Goal: Book appointment/travel/reservation

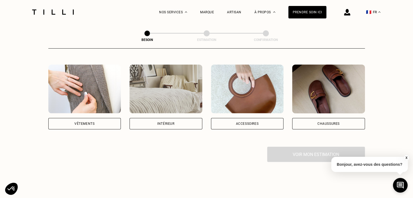
scroll to position [98, 0]
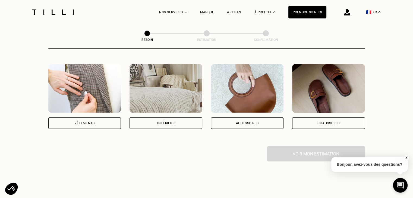
click at [108, 119] on div "Vêtements" at bounding box center [84, 123] width 73 height 11
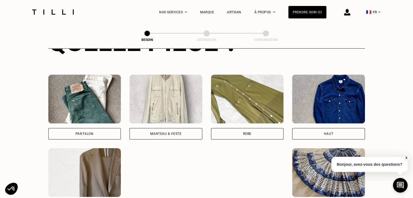
scroll to position [235, 0]
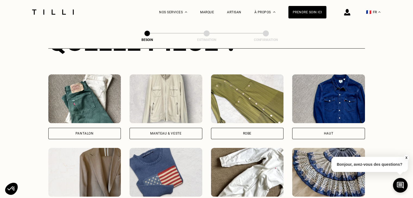
click at [236, 128] on div "Robe" at bounding box center [247, 133] width 73 height 11
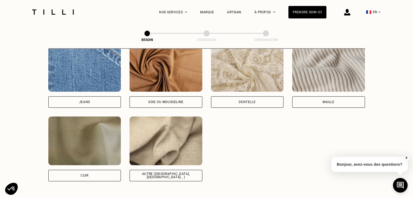
scroll to position [598, 0]
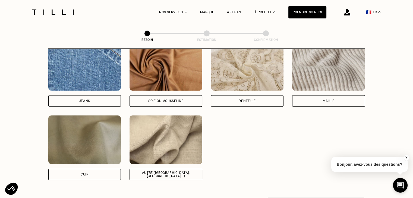
click at [317, 99] on div "Maille" at bounding box center [328, 100] width 73 height 11
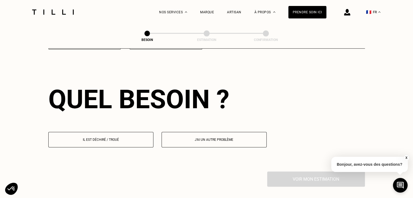
scroll to position [730, 0]
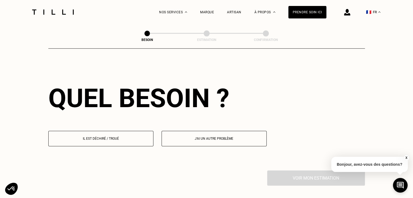
click at [113, 137] on p "Il est déchiré / troué" at bounding box center [100, 139] width 99 height 4
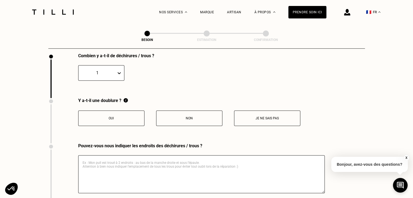
scroll to position [851, 0]
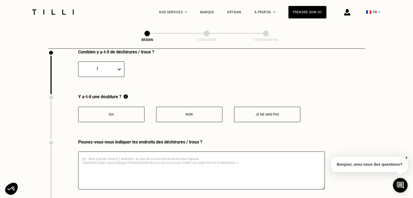
click at [204, 113] on p "Non" at bounding box center [189, 115] width 60 height 4
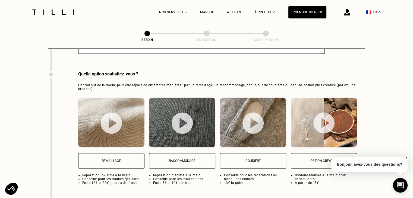
scroll to position [987, 0]
click at [116, 159] on p "Remaillage" at bounding box center [111, 161] width 60 height 4
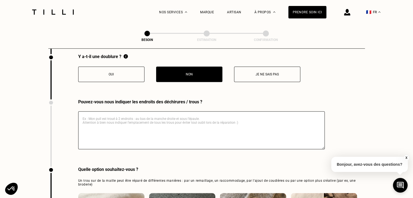
scroll to position [891, 0]
click at [136, 115] on textarea at bounding box center [201, 130] width 247 height 38
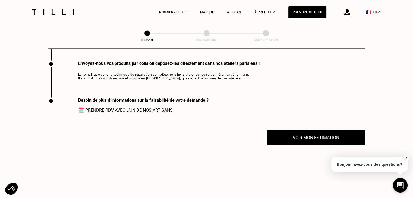
scroll to position [1128, 0]
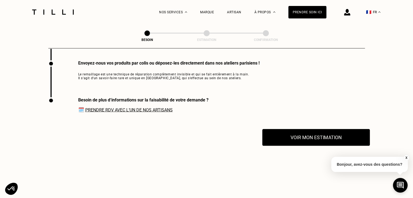
type textarea "Sur le centre du buste, entre les seins."
click at [303, 133] on button "Voir mon estimation" at bounding box center [316, 137] width 108 height 17
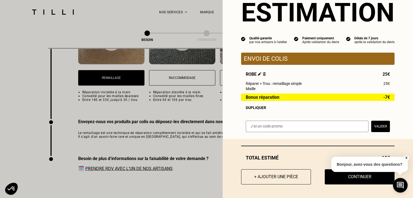
scroll to position [22, 0]
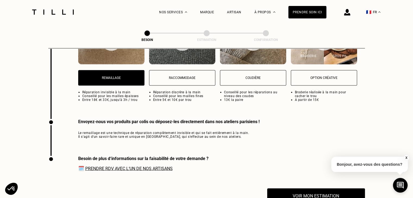
click at [156, 169] on link "Prendre RDV avec l‘un de nos artisans" at bounding box center [128, 168] width 87 height 5
click at [134, 166] on link "Prendre RDV avec l‘un de nos artisans" at bounding box center [128, 168] width 87 height 5
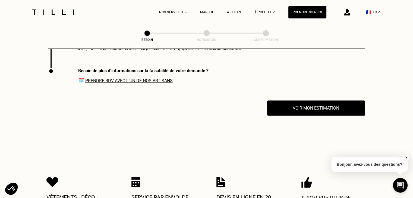
scroll to position [1166, 0]
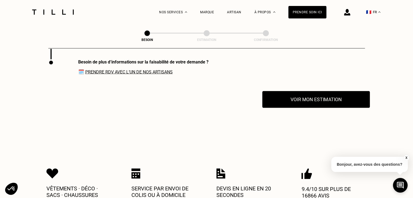
click at [305, 103] on button "Voir mon estimation" at bounding box center [316, 99] width 108 height 17
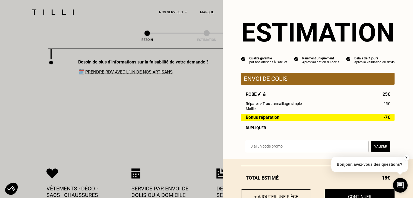
scroll to position [22, 0]
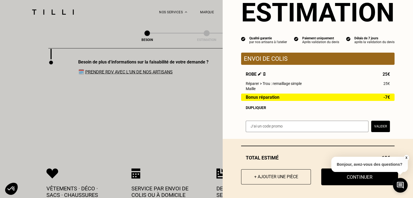
click at [326, 176] on button "Continuer" at bounding box center [359, 177] width 77 height 17
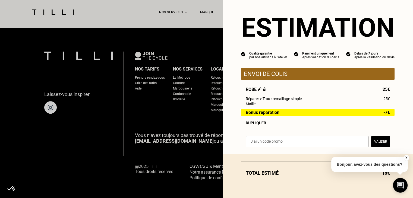
scroll to position [7, 0]
select select "FR"
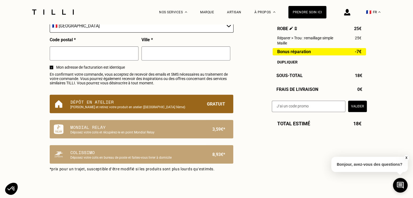
scroll to position [316, 0]
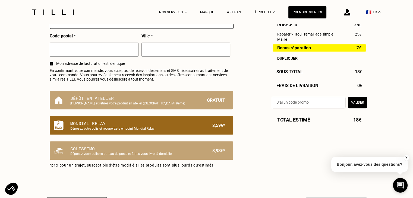
click at [169, 125] on p "Mondial Relay" at bounding box center [132, 123] width 124 height 7
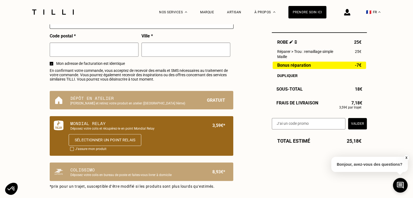
click at [100, 146] on button "Sélectionner un point relais" at bounding box center [104, 140] width 73 height 12
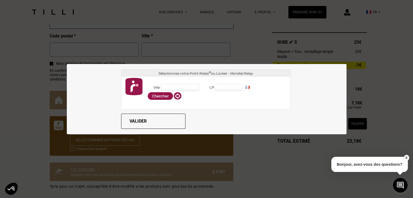
click at [169, 86] on input "Ville" at bounding box center [180, 87] width 39 height 7
type input "Les Pennes Mirabeau"
type input "13170"
click at [155, 95] on button "Chercher" at bounding box center [160, 96] width 25 height 8
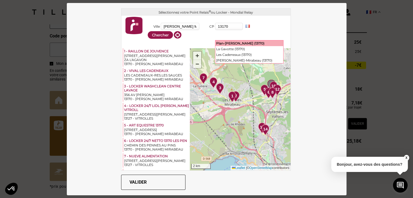
click at [241, 43] on div "Plan-de-Campagne (13170)" at bounding box center [249, 43] width 68 height 6
type input "Plan-de-Campagne"
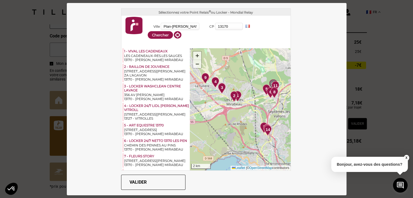
click at [229, 26] on input "13170" at bounding box center [229, 26] width 28 height 7
type input "13170"
click at [189, 44] on div "Les Pennes-Mirabeau (13170)" at bounding box center [195, 43] width 68 height 6
type input "Les Pennes-Mirabeau"
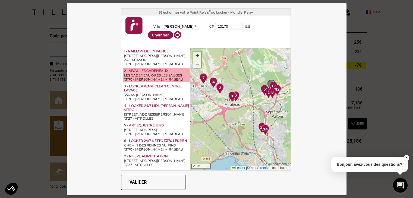
click at [154, 77] on div "LES CADENEAUX-RES.LES SAUGES" at bounding box center [156, 75] width 65 height 4
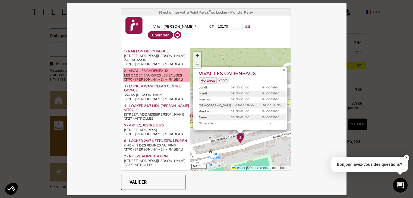
click at [163, 180] on button "Valider" at bounding box center [153, 182] width 64 height 15
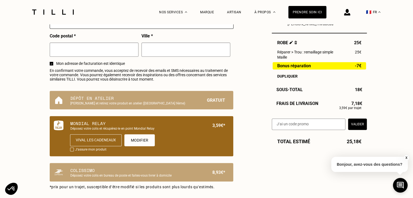
click at [71, 152] on div at bounding box center [72, 150] width 4 height 4
checkbox input "true"
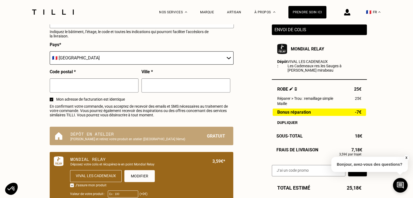
scroll to position [279, 0]
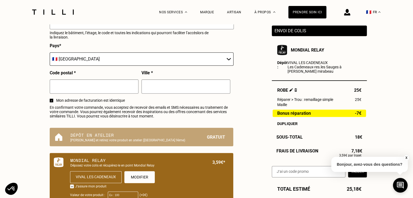
click at [241, 99] on div "Estimation Récapitulatif Qualité garantie par nos artisans à l'atelier Paiement…" at bounding box center [206, 26] width 321 height 445
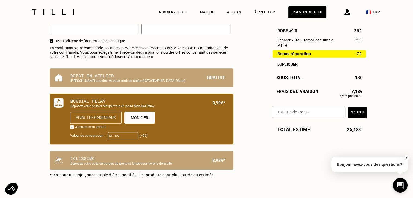
scroll to position [352, 0]
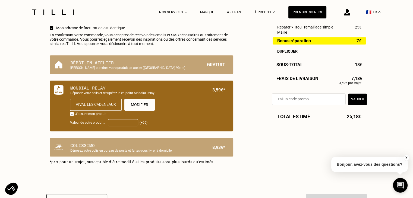
click at [120, 125] on input "Valeur de votre produit :" at bounding box center [123, 122] width 30 height 7
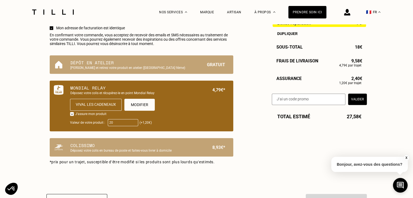
type input "2"
type input "1"
click at [120, 124] on input "200" at bounding box center [123, 122] width 30 height 7
type input "2"
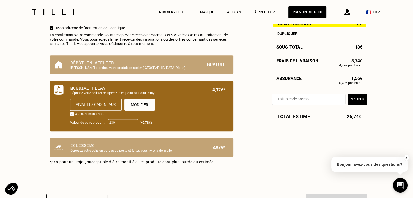
type input "130"
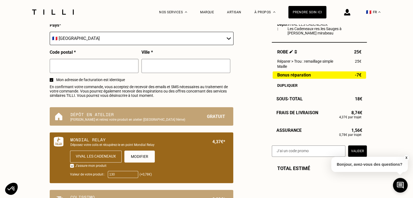
scroll to position [316, 0]
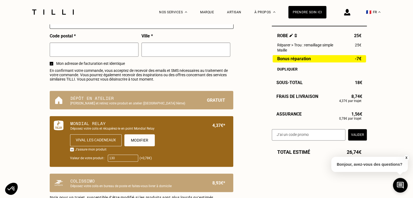
click at [287, 137] on input "text" at bounding box center [309, 134] width 74 height 11
paste input "TILLIpae6qMV"
type input "TILLIpae6qMV"
click at [363, 134] on button "Valider" at bounding box center [357, 134] width 19 height 11
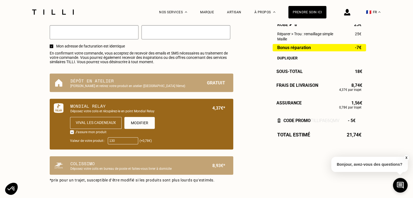
scroll to position [334, 0]
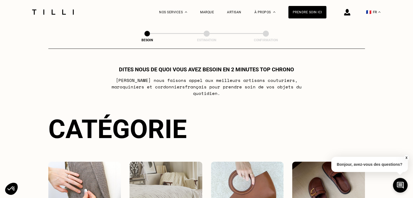
click at [213, 105] on div "Dites nous de quoi vous avez besoin en 2 minutes top chrono [PERSON_NAME] nous …" at bounding box center [206, 162] width 317 height 193
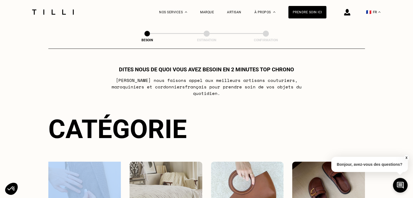
click at [213, 105] on div "Dites nous de quoi vous avez besoin en 2 minutes top chrono [PERSON_NAME] nous …" at bounding box center [206, 162] width 317 height 193
